Goal: Task Accomplishment & Management: Use online tool/utility

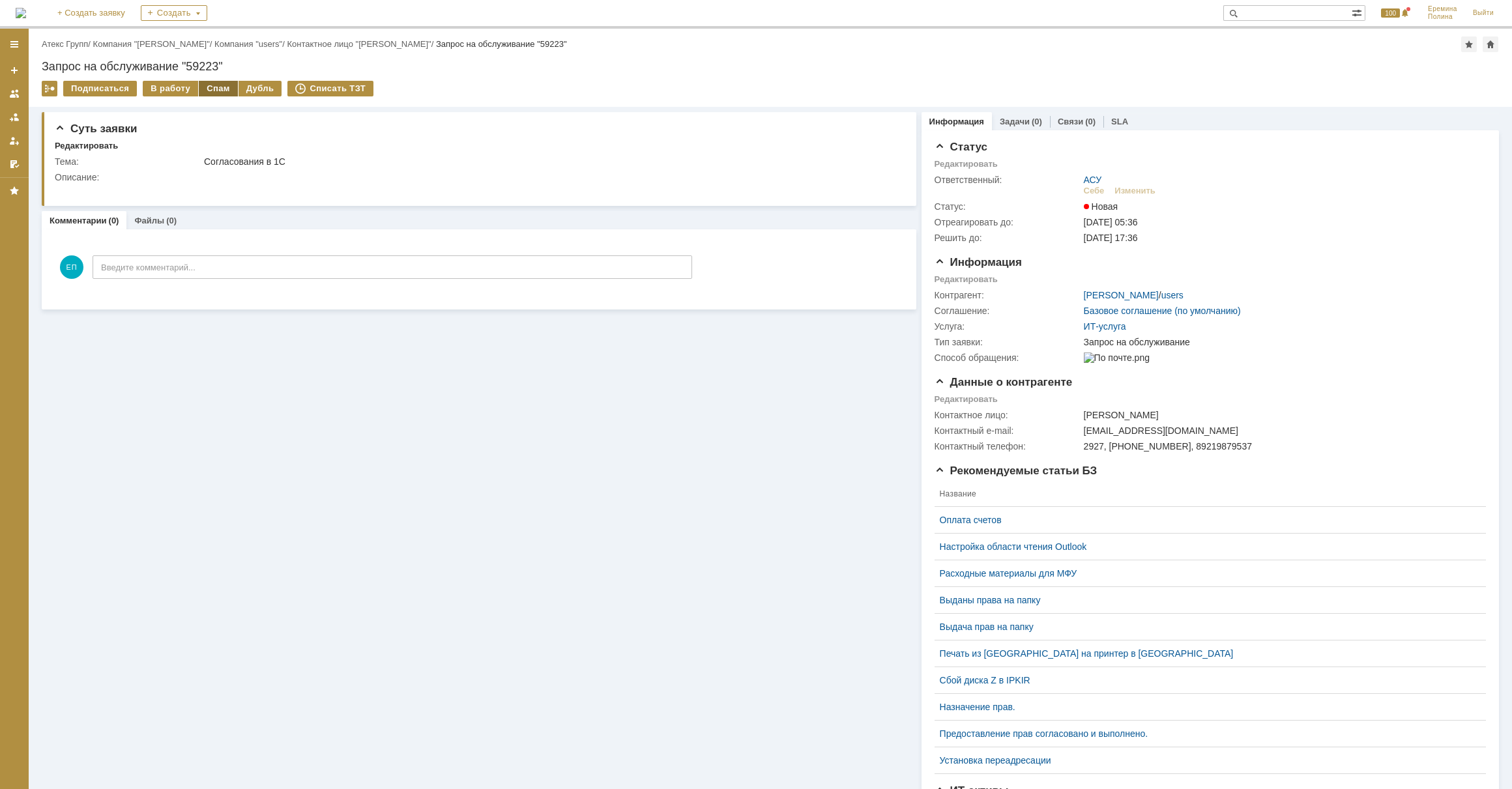
click at [206, 89] on div "Спам" at bounding box center [217, 88] width 39 height 15
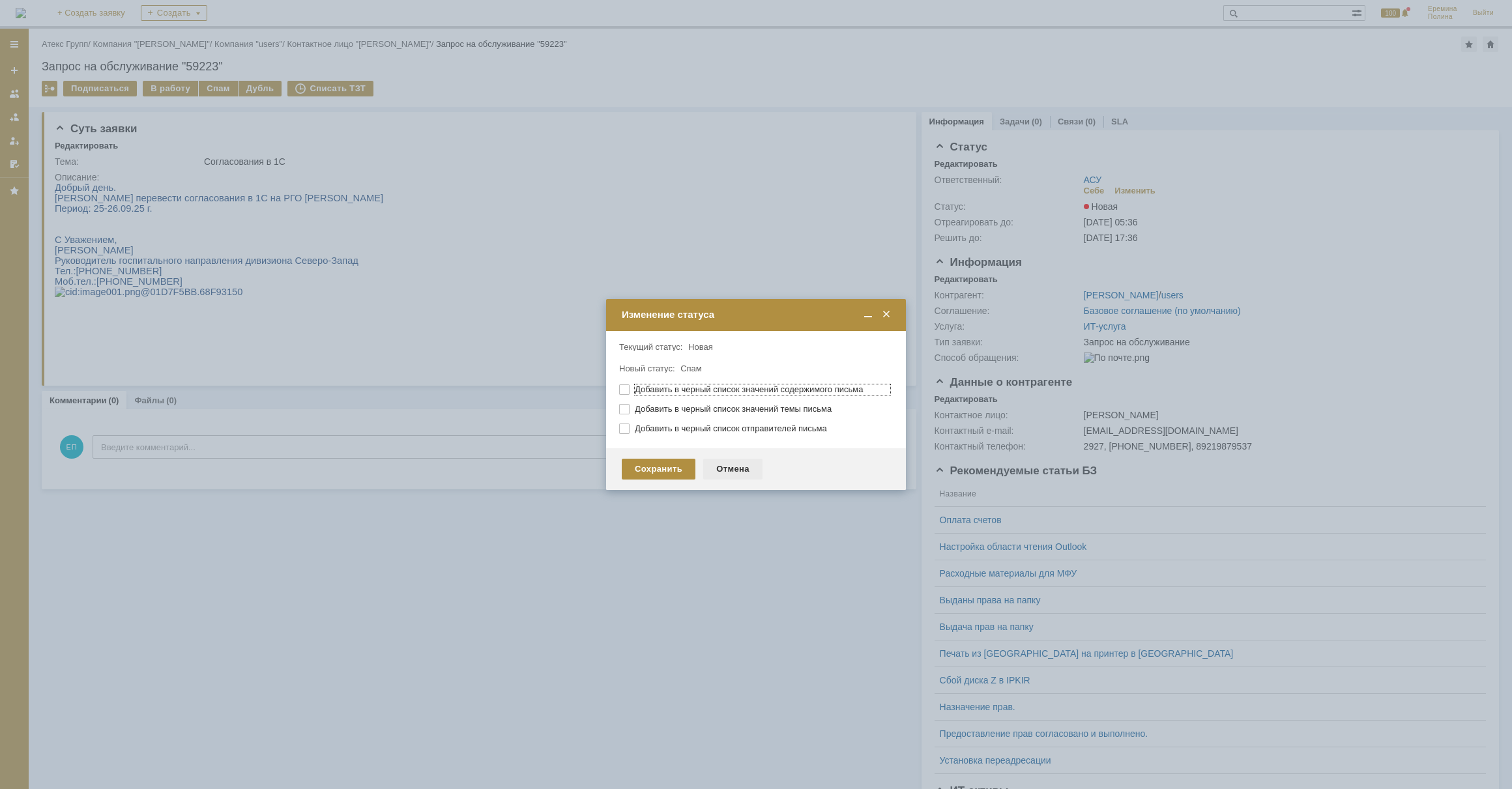
click at [731, 469] on div "Отмена" at bounding box center [732, 469] width 59 height 20
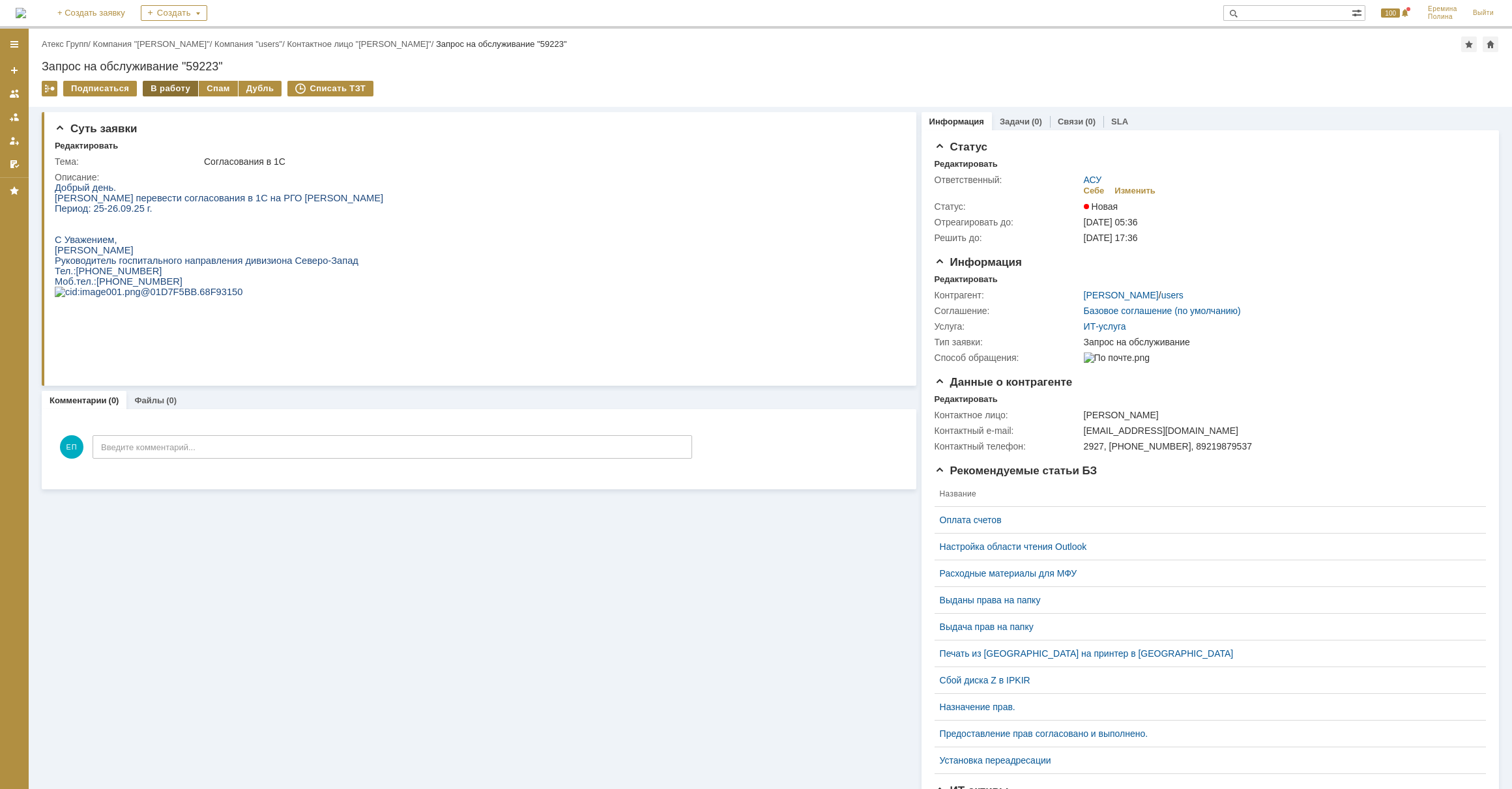
click at [154, 92] on div "В работу" at bounding box center [171, 88] width 56 height 15
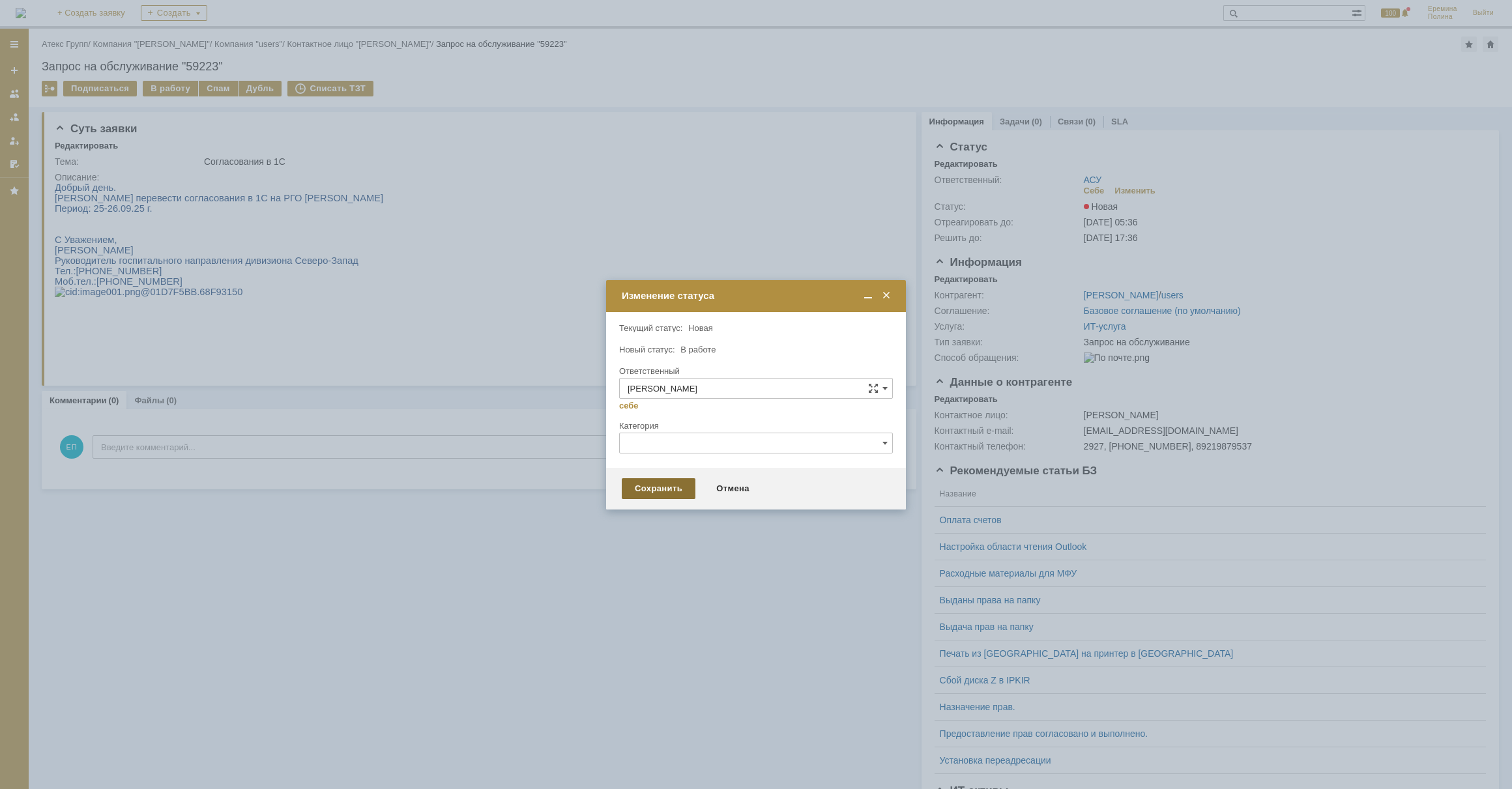
click at [641, 485] on div "Сохранить" at bounding box center [658, 488] width 74 height 20
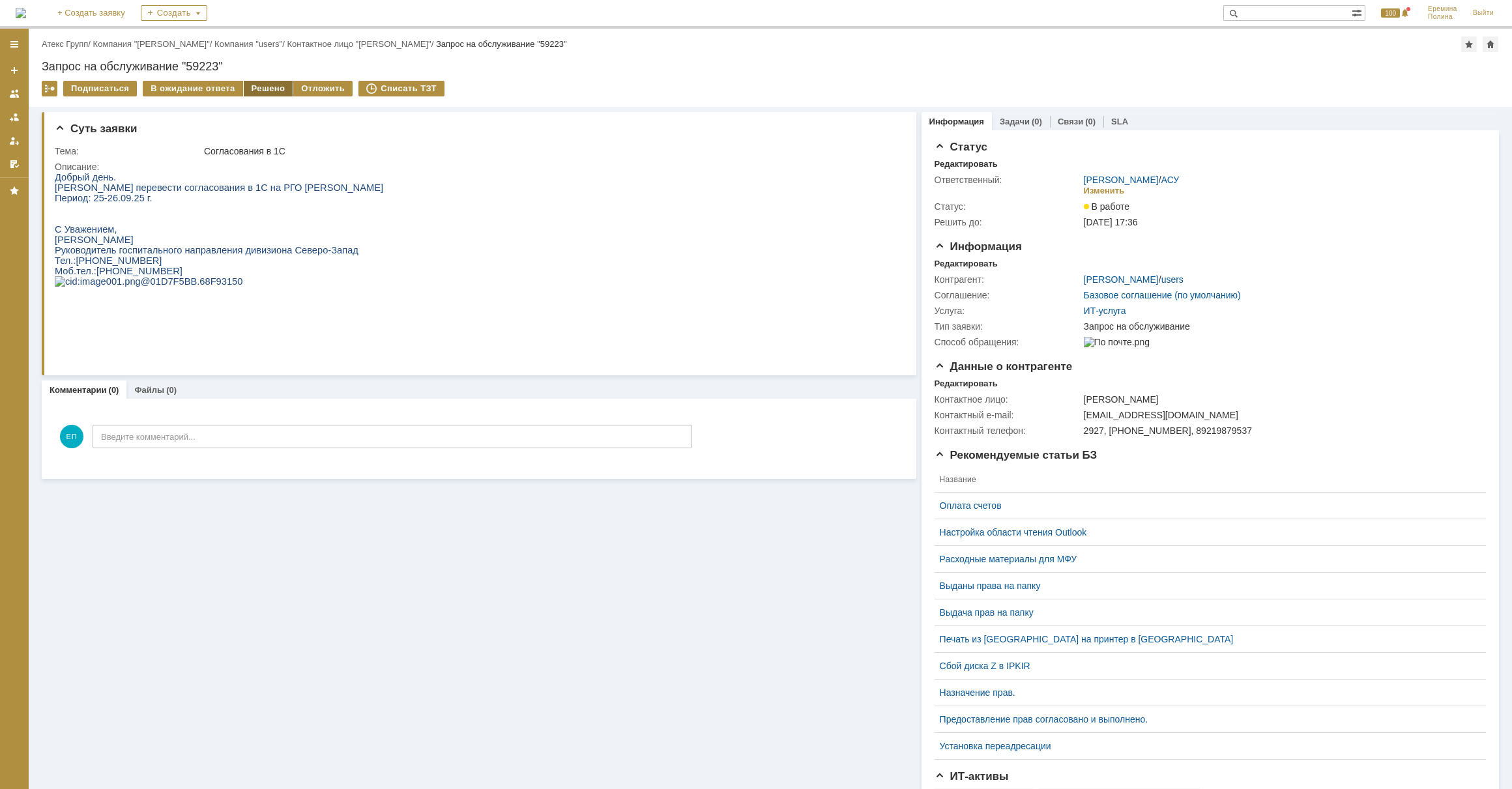
click at [258, 86] on div "Решено" at bounding box center [269, 88] width 50 height 15
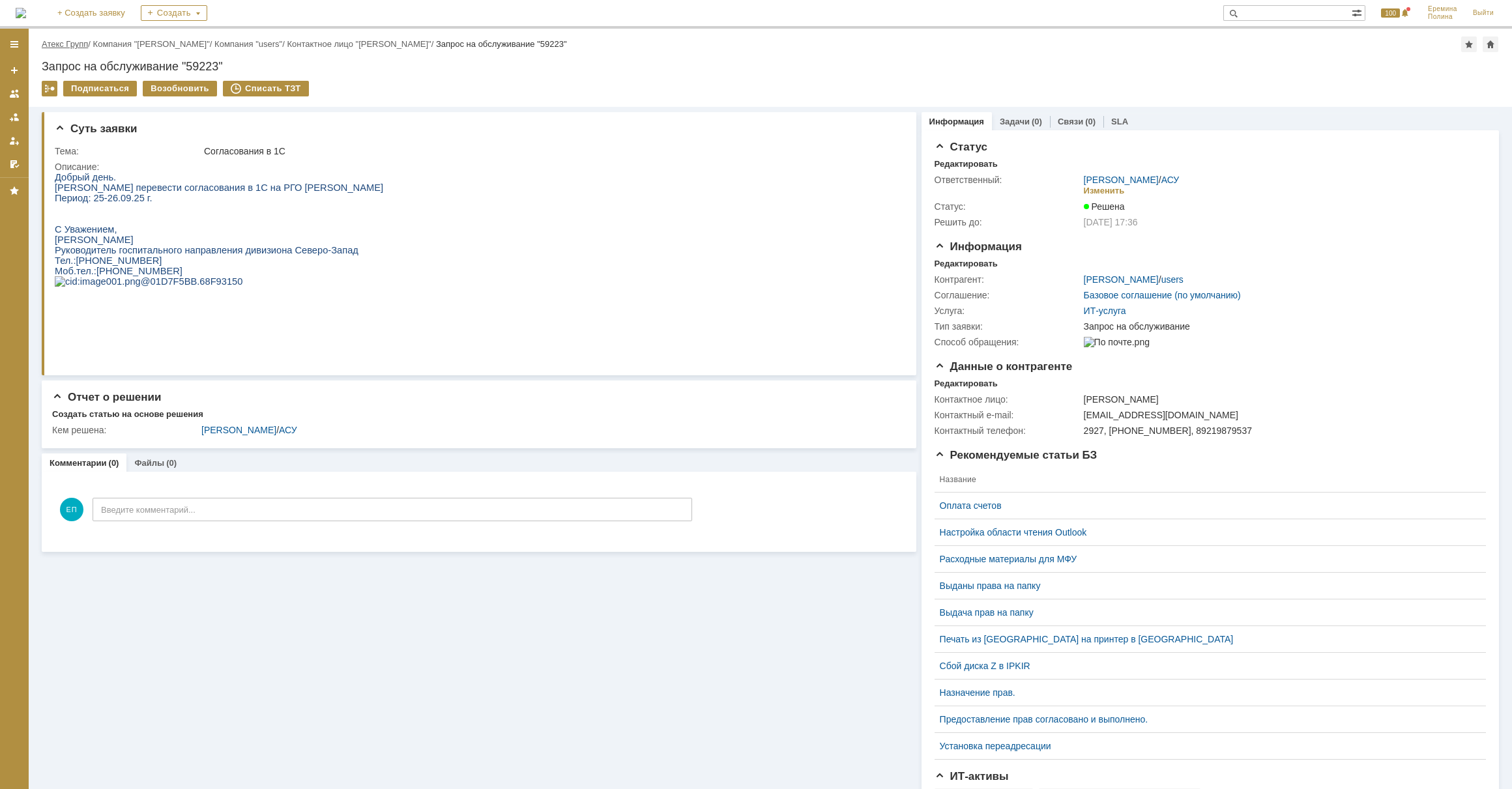
click at [85, 46] on link "Атекс Групп" at bounding box center [64, 43] width 46 height 10
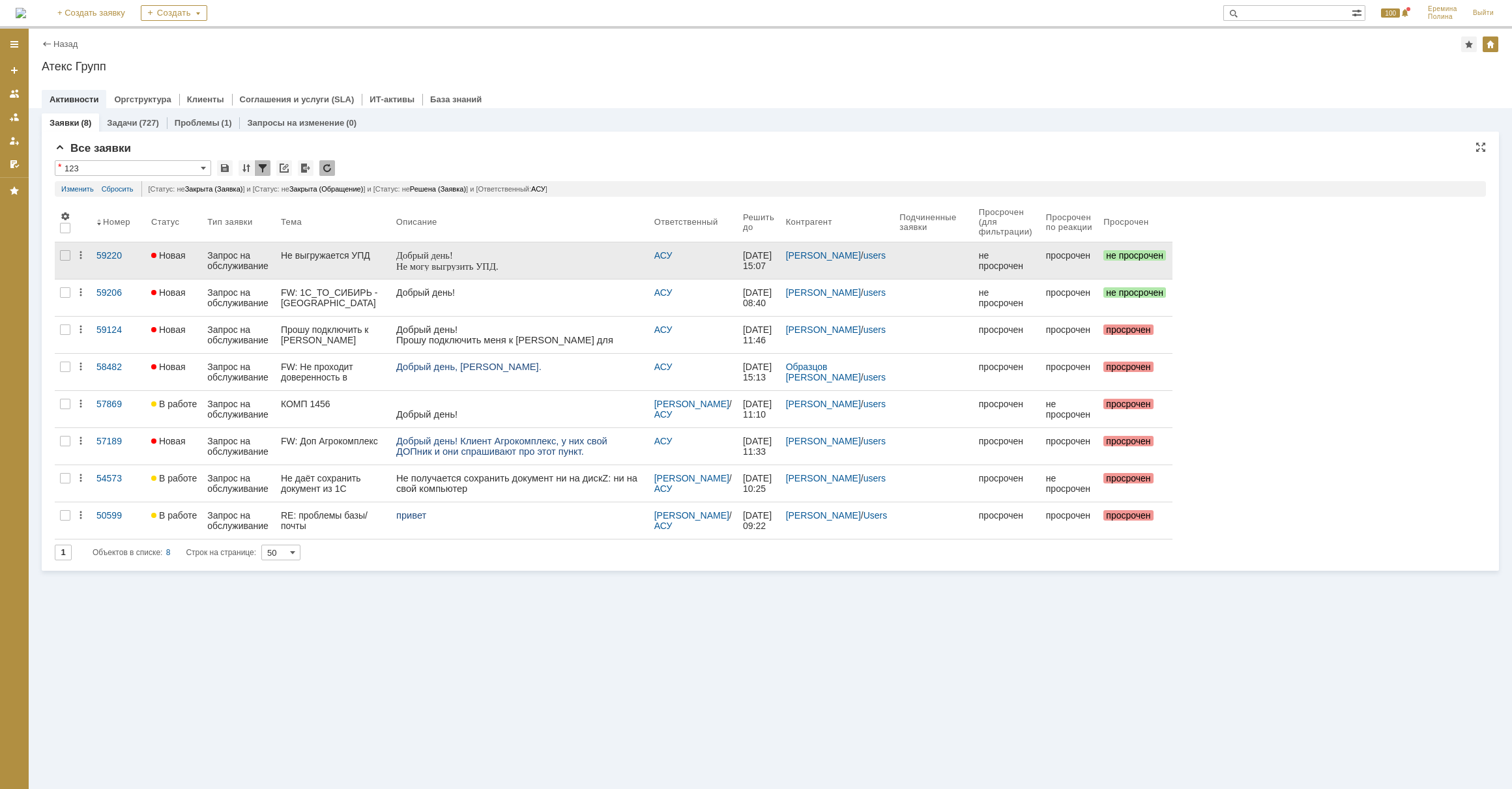
click at [235, 266] on div "Запрос на обслуживание" at bounding box center [239, 261] width 63 height 20
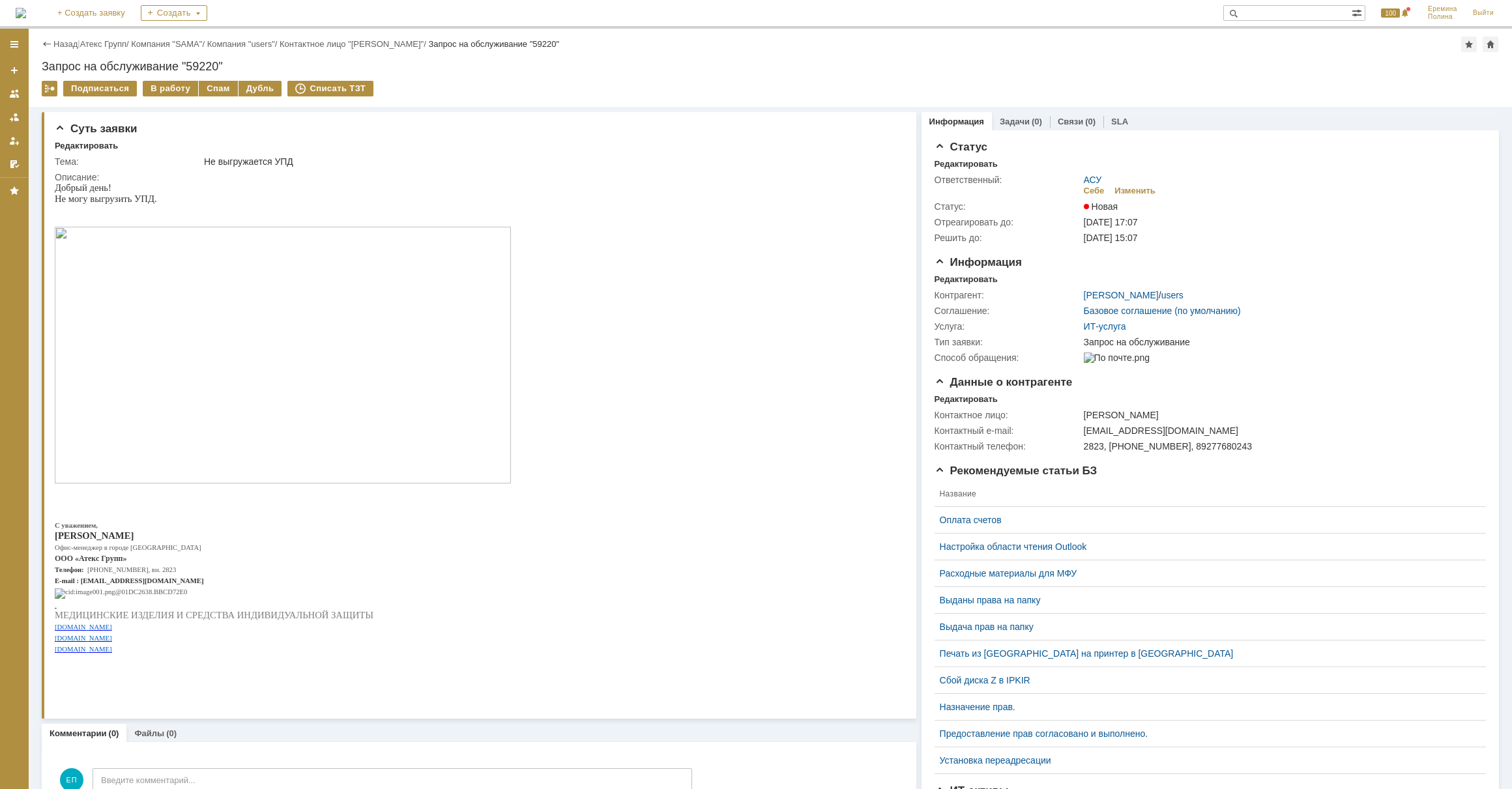
click at [133, 270] on img at bounding box center [283, 355] width 456 height 257
